Goal: Task Accomplishment & Management: Complete application form

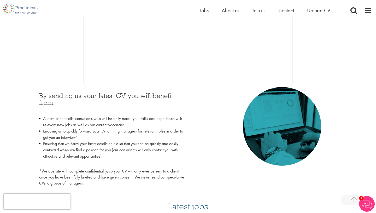
scroll to position [175, 0]
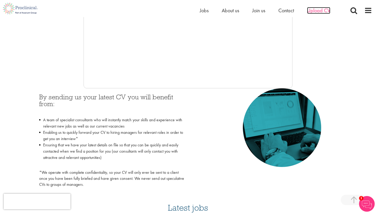
click at [311, 12] on span "Upload CV" at bounding box center [318, 10] width 23 height 7
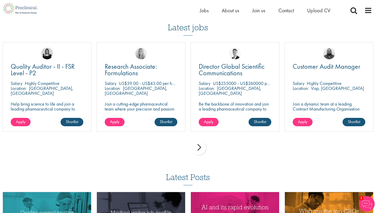
scroll to position [356, 0]
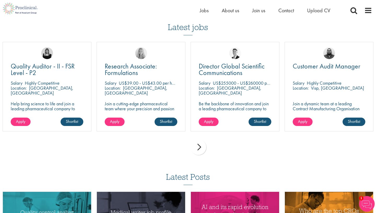
click at [201, 146] on div "next" at bounding box center [198, 147] width 16 height 16
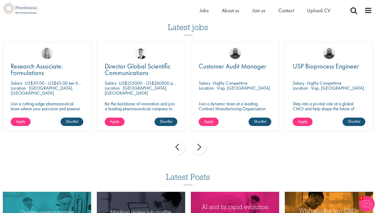
click at [201, 146] on div "next" at bounding box center [198, 147] width 16 height 16
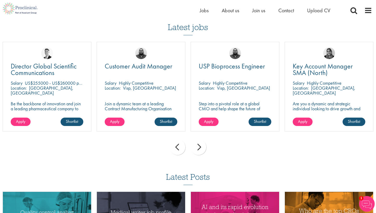
click at [201, 146] on div "next" at bounding box center [198, 147] width 16 height 16
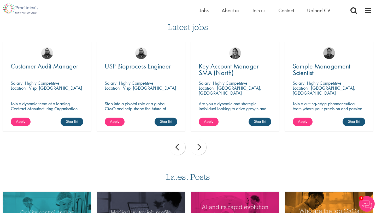
click at [201, 146] on div "next" at bounding box center [198, 147] width 16 height 16
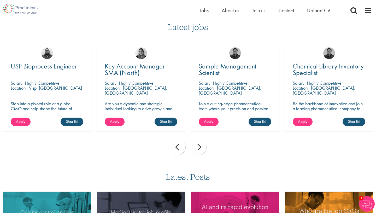
click at [201, 146] on div "next" at bounding box center [198, 147] width 16 height 16
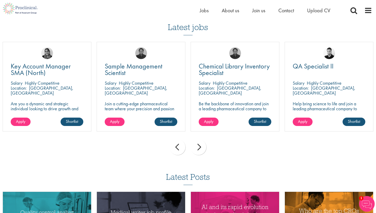
click at [201, 146] on div "next" at bounding box center [198, 147] width 16 height 16
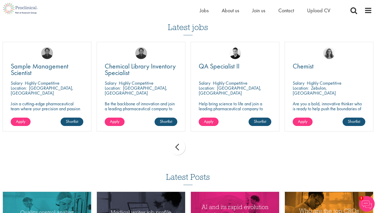
click at [201, 146] on div "prev next" at bounding box center [188, 147] width 376 height 23
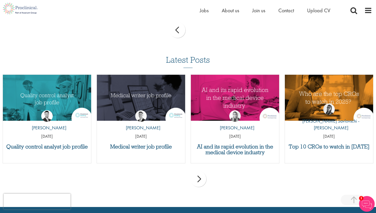
scroll to position [479, 0]
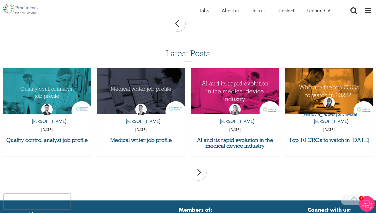
click at [158, 98] on div "by George Watson 01 Jul 25" at bounding box center [141, 116] width 88 height 39
click at [169, 114] on div "by George Watson 01 Jul 25" at bounding box center [141, 116] width 88 height 39
click at [174, 105] on div "by George Watson 01 Jul 25" at bounding box center [141, 116] width 88 height 39
click at [157, 106] on link "by George Watson" at bounding box center [141, 115] width 38 height 23
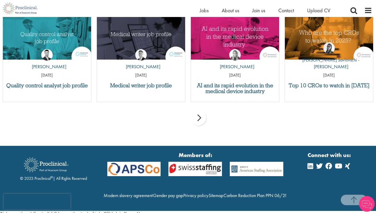
scroll to position [549, 0]
